Goal: Task Accomplishment & Management: Use online tool/utility

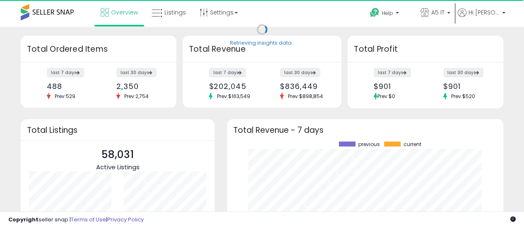
scroll to position [115, 260]
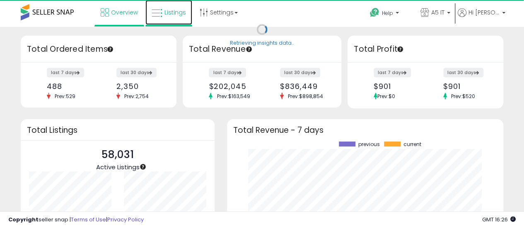
click at [163, 16] on link "Listings" at bounding box center [168, 12] width 47 height 25
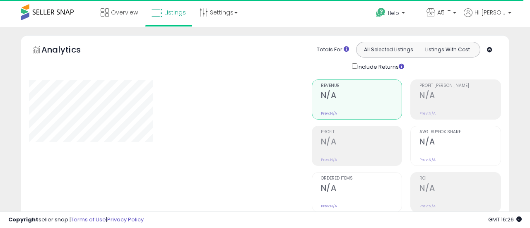
type input "*******"
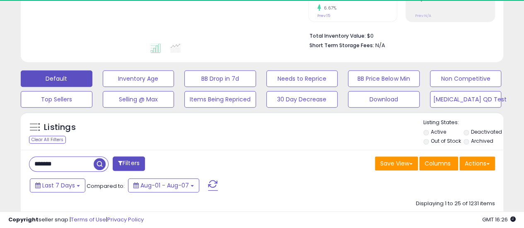
scroll to position [191, 0]
click at [426, 95] on div "Download" at bounding box center [467, 99] width 82 height 17
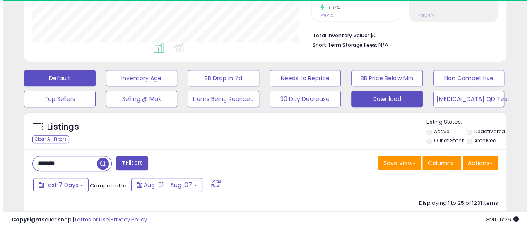
scroll to position [170, 279]
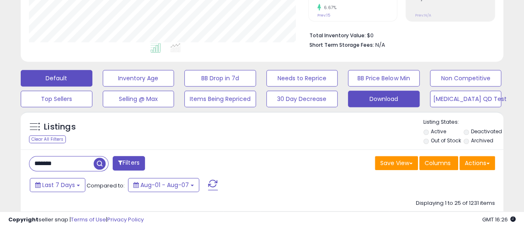
click at [174, 87] on button "Download" at bounding box center [139, 78] width 72 height 17
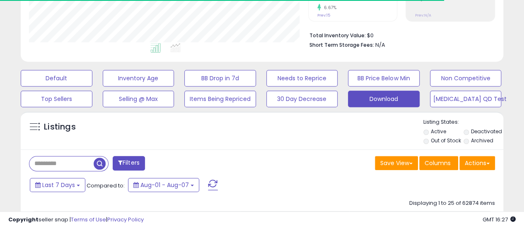
scroll to position [413942, 413833]
click at [478, 162] on button "Actions" at bounding box center [477, 163] width 36 height 14
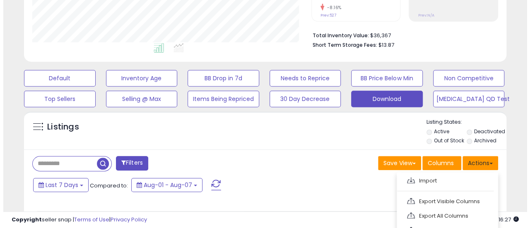
scroll to position [170, 279]
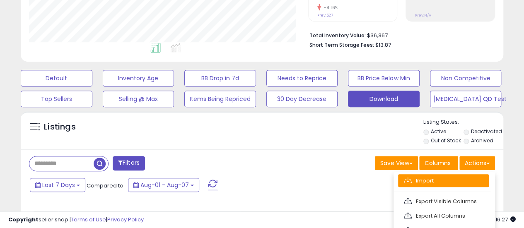
click at [458, 178] on link "Import" at bounding box center [443, 180] width 91 height 13
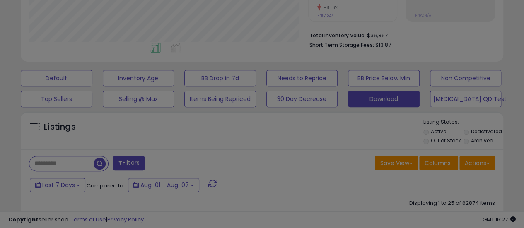
scroll to position [170, 282]
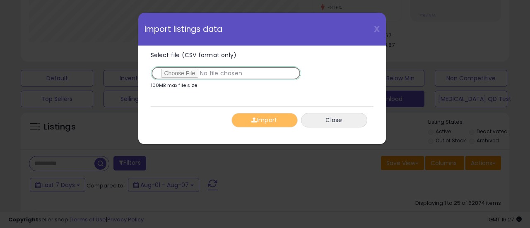
click at [185, 72] on input "Select file (CSV format only)" at bounding box center [226, 73] width 150 height 14
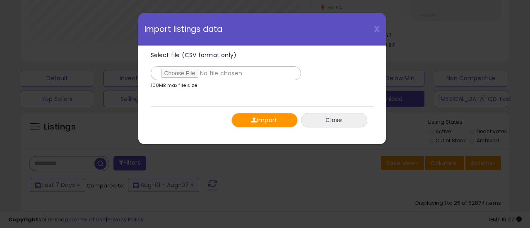
click at [245, 119] on button "Import" at bounding box center [264, 120] width 66 height 14
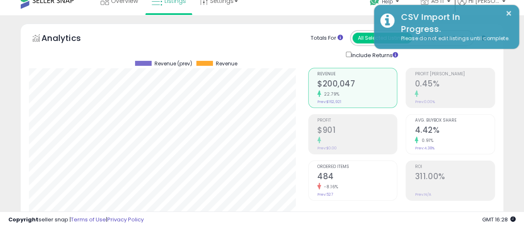
scroll to position [11, 0]
click at [393, 2] on span "Help" at bounding box center [387, 1] width 11 height 7
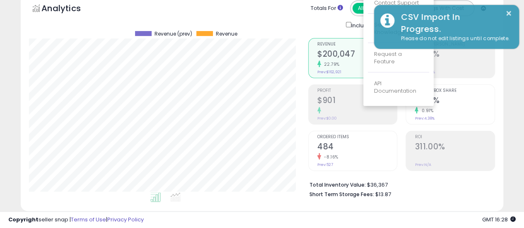
scroll to position [42, 0]
click at [398, 1] on link "Contact Support" at bounding box center [396, 2] width 45 height 8
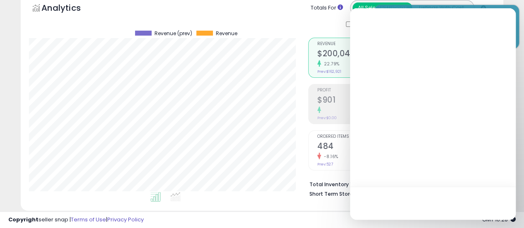
scroll to position [0, 0]
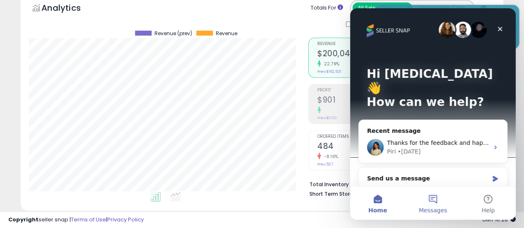
click at [427, 198] on button "Messages" at bounding box center [432, 203] width 55 height 33
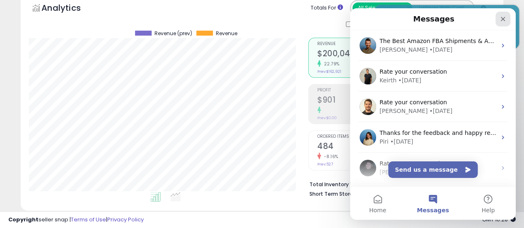
click at [507, 19] on div "Close" at bounding box center [502, 19] width 15 height 15
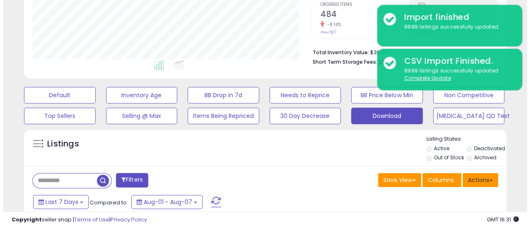
scroll to position [174, 0]
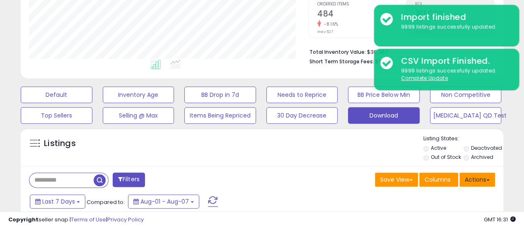
click at [485, 174] on button "Actions" at bounding box center [477, 180] width 36 height 14
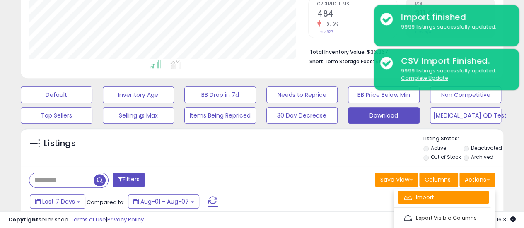
click at [446, 198] on link "Import" at bounding box center [443, 197] width 91 height 13
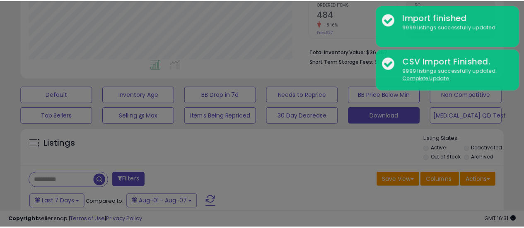
scroll to position [170, 282]
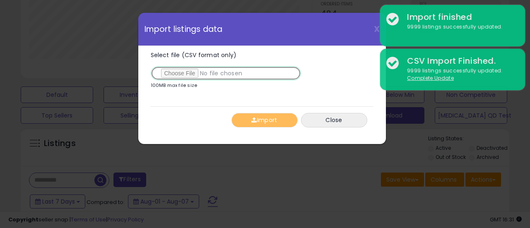
click at [179, 71] on input "Select file (CSV format only)" at bounding box center [226, 73] width 150 height 14
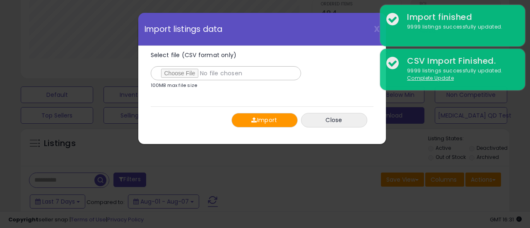
click at [255, 113] on button "Import" at bounding box center [264, 120] width 66 height 14
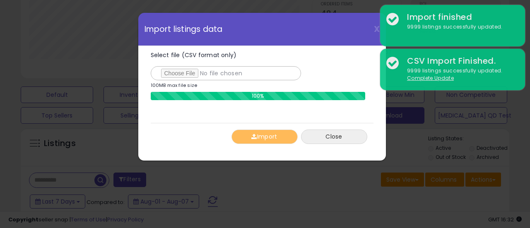
click at [330, 133] on button "Close" at bounding box center [334, 137] width 66 height 14
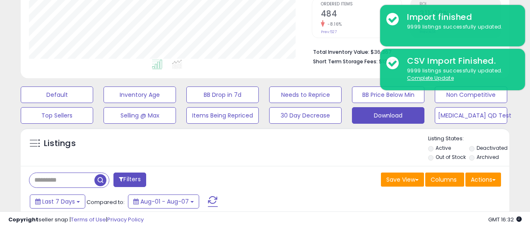
scroll to position [413942, 413833]
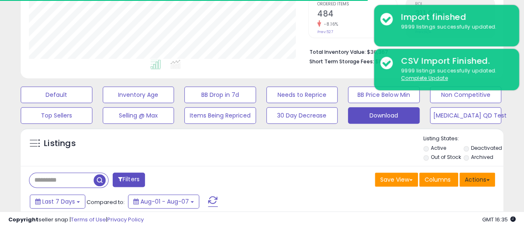
click at [470, 180] on button "Actions" at bounding box center [477, 180] width 36 height 14
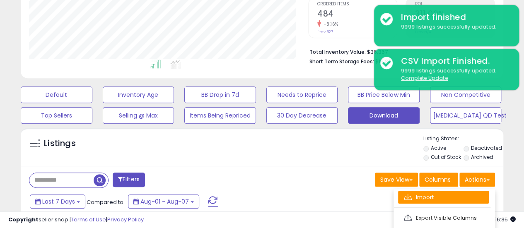
click at [442, 193] on link "Import" at bounding box center [443, 197] width 91 height 13
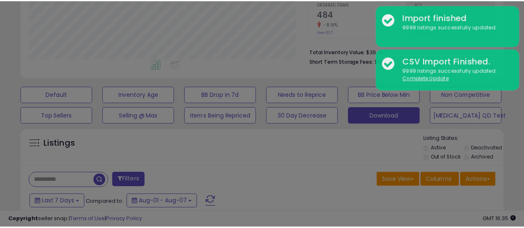
scroll to position [170, 282]
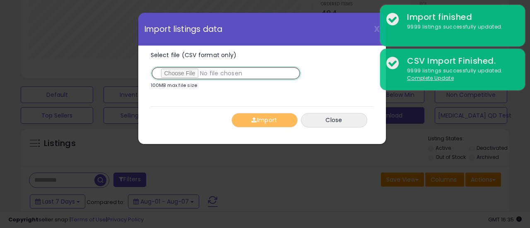
click at [188, 75] on input "Select file (CSV format only)" at bounding box center [226, 73] width 150 height 14
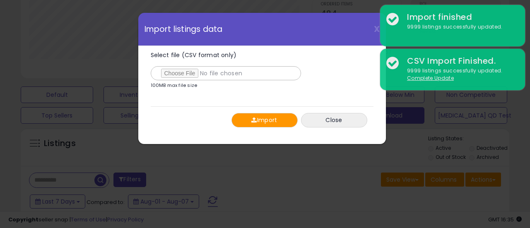
click at [260, 116] on button "Import" at bounding box center [264, 120] width 66 height 14
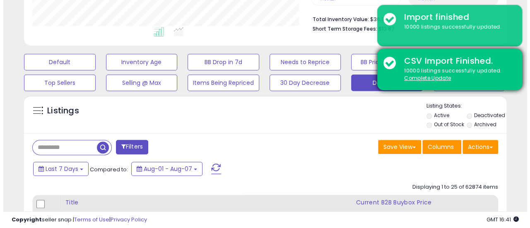
scroll to position [207, 0]
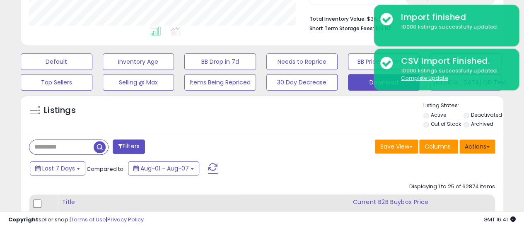
click at [476, 141] on button "Actions" at bounding box center [477, 147] width 36 height 14
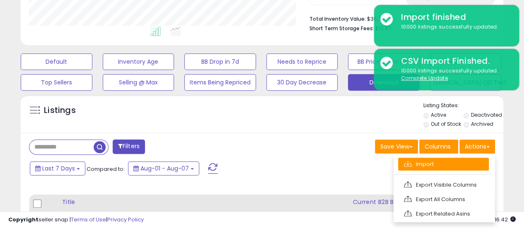
click at [449, 158] on link "Import" at bounding box center [443, 164] width 91 height 13
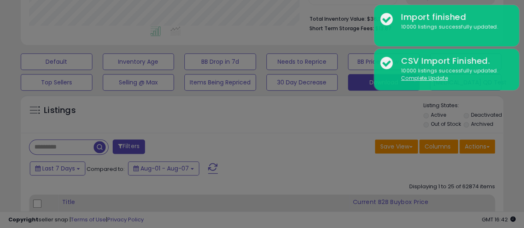
scroll to position [170, 282]
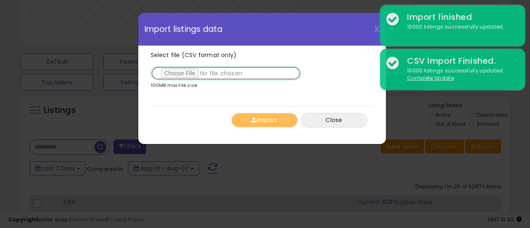
click at [187, 77] on input "Select file (CSV format only)" at bounding box center [226, 73] width 150 height 14
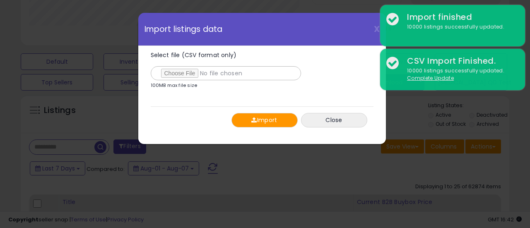
click at [257, 105] on div "Select file (CSV format only) 100MB max file size 0% [GEOGRAPHIC_DATA] Close" at bounding box center [262, 90] width 223 height 88
click at [259, 114] on button "Import" at bounding box center [264, 120] width 66 height 14
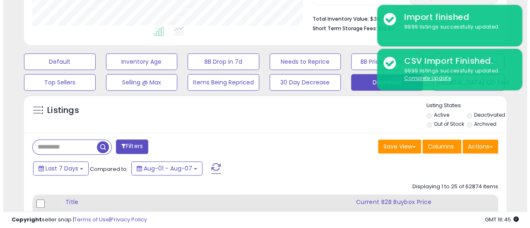
scroll to position [413942, 413833]
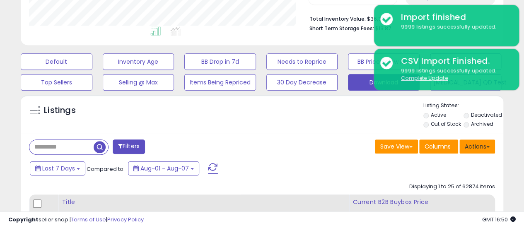
click at [475, 142] on button "Actions" at bounding box center [477, 147] width 36 height 14
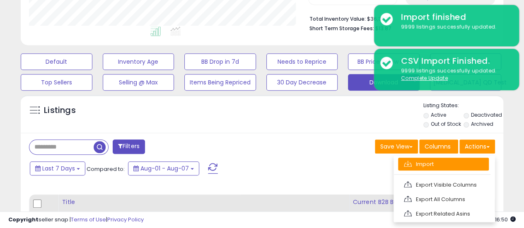
click at [432, 162] on link "Import" at bounding box center [443, 164] width 91 height 13
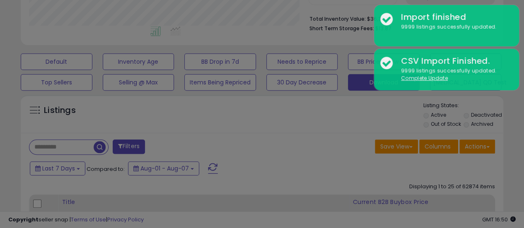
scroll to position [170, 282]
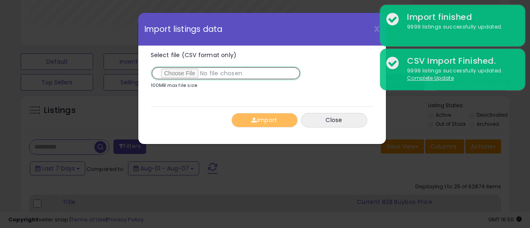
click at [181, 75] on input "Select file (CSV format only)" at bounding box center [226, 73] width 150 height 14
click at [177, 72] on input "Select file (CSV format only)" at bounding box center [226, 73] width 150 height 14
type input "**********"
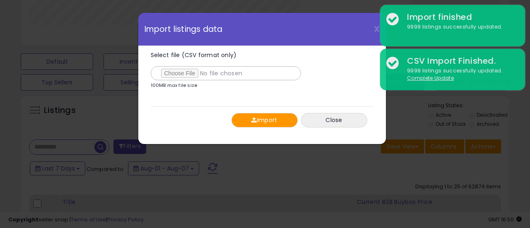
click at [259, 116] on button "Import" at bounding box center [264, 120] width 66 height 14
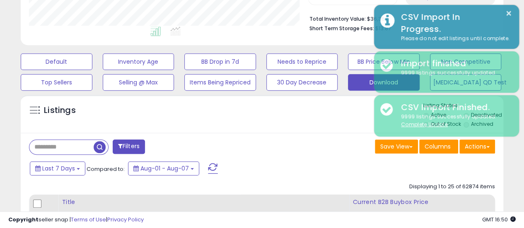
scroll to position [413942, 413833]
